Goal: Task Accomplishment & Management: Manage account settings

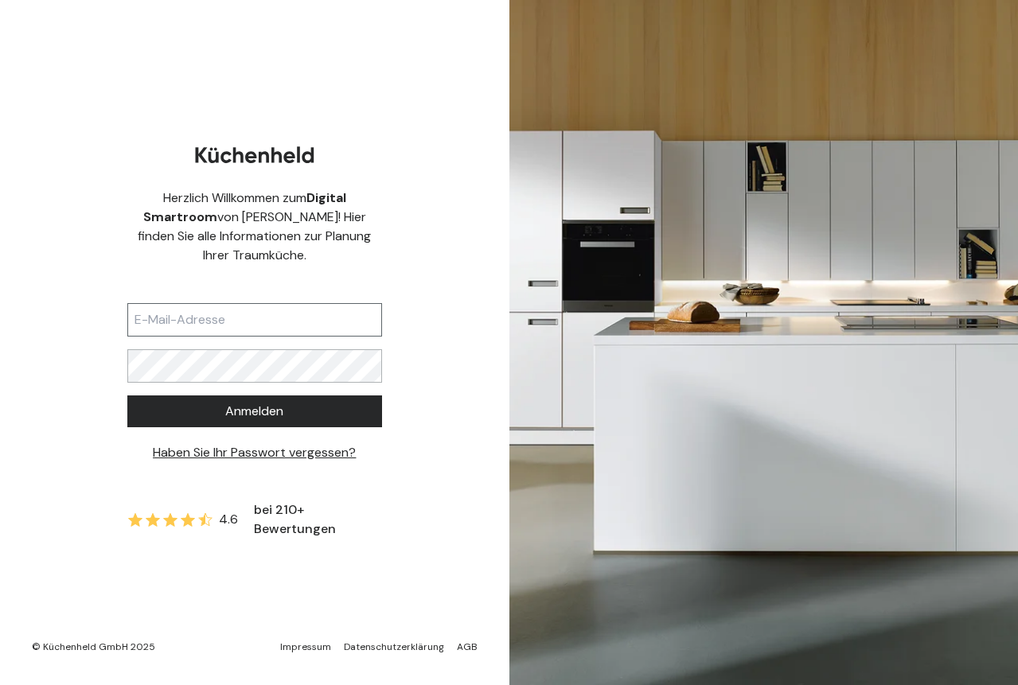
click at [162, 323] on input "text" at bounding box center [254, 319] width 255 height 33
click at [250, 414] on span "Anmelden" at bounding box center [254, 411] width 58 height 19
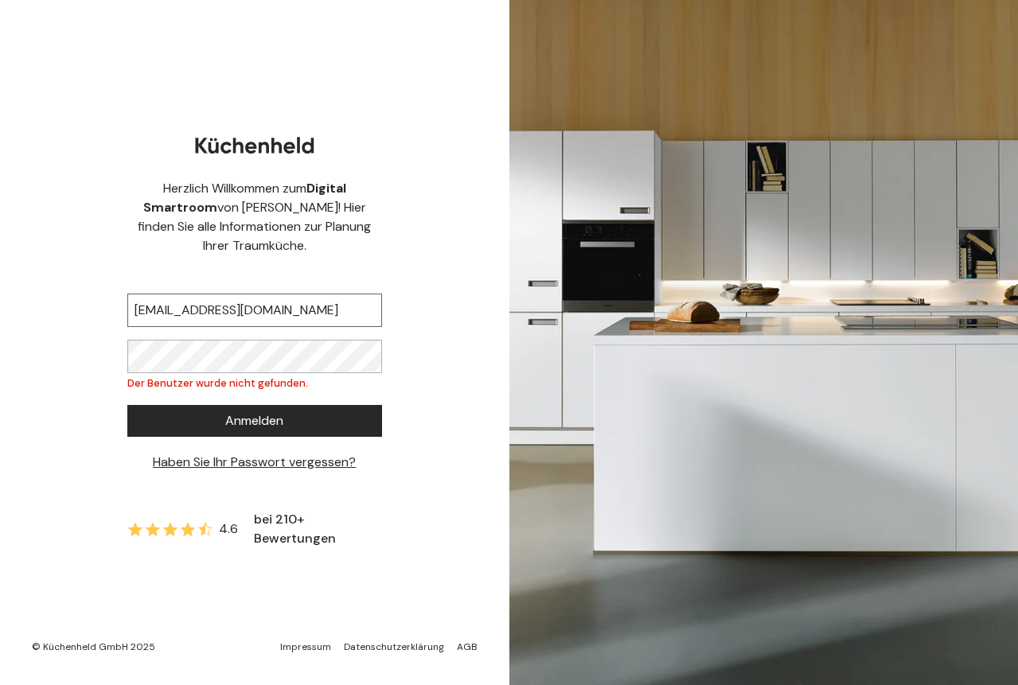
click at [258, 314] on input "[EMAIL_ADDRESS][DOMAIN_NAME]" at bounding box center [254, 310] width 255 height 33
click at [305, 312] on input "[EMAIL_ADDRESS][DOMAIN_NAME]" at bounding box center [254, 310] width 255 height 33
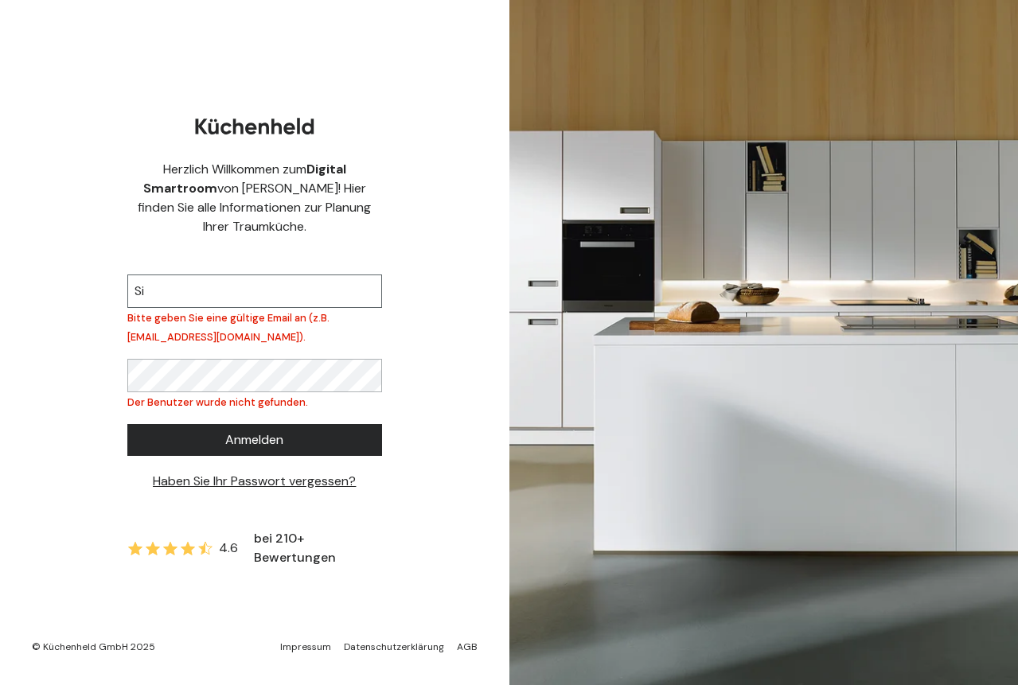
type input "S"
click at [415, 344] on div "Herzlich Willkommen zum Digital Smartroom von [PERSON_NAME]! Hier finden Sie al…" at bounding box center [254, 342] width 509 height 685
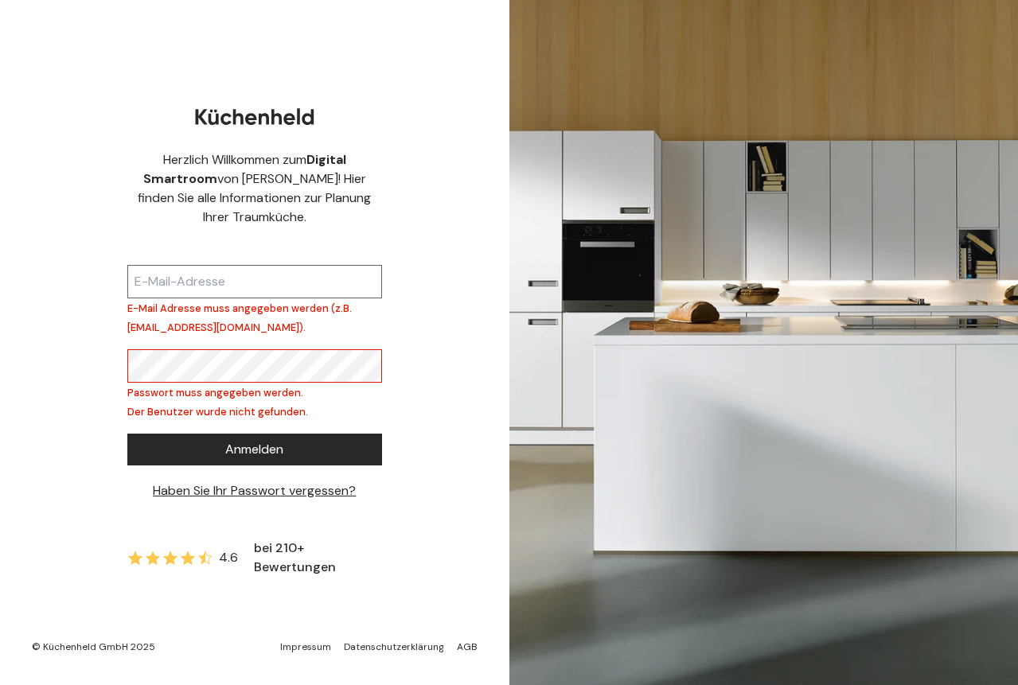
click at [167, 287] on input "text" at bounding box center [254, 281] width 255 height 33
type input "[EMAIL_ADDRESS][DOMAIN_NAME]"
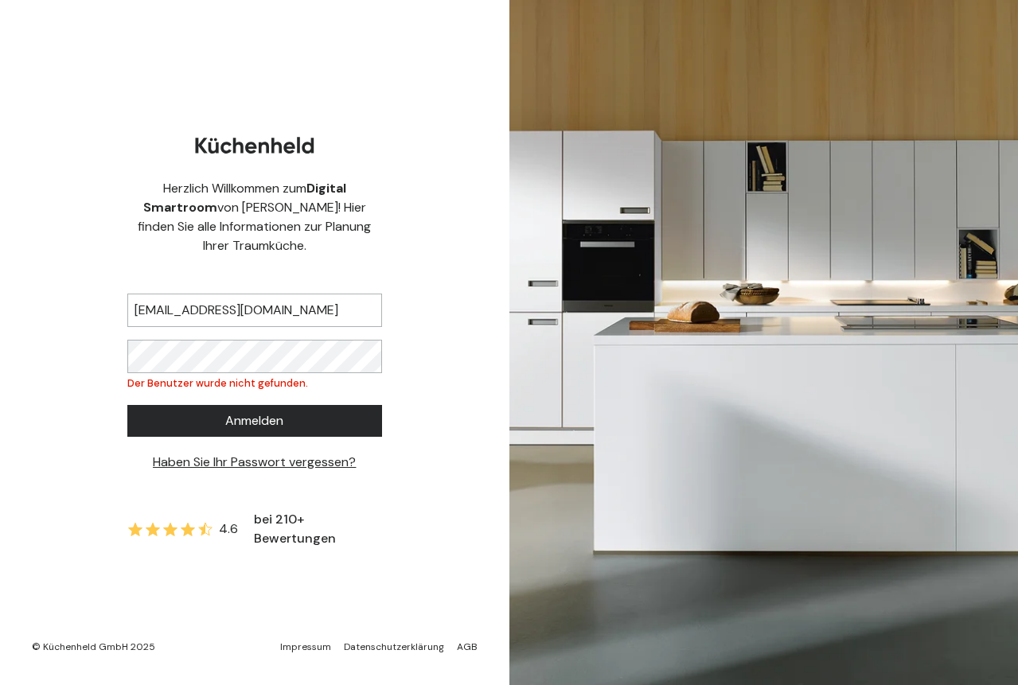
click at [253, 420] on span "Anmelden" at bounding box center [254, 420] width 58 height 19
click at [310, 308] on input "[EMAIL_ADDRESS][DOMAIN_NAME]" at bounding box center [254, 310] width 255 height 33
click at [368, 311] on input "[EMAIL_ADDRESS][DOMAIN_NAME]" at bounding box center [254, 310] width 255 height 33
click at [245, 422] on span "Anmelden" at bounding box center [254, 420] width 58 height 19
